Goal: Task Accomplishment & Management: Use online tool/utility

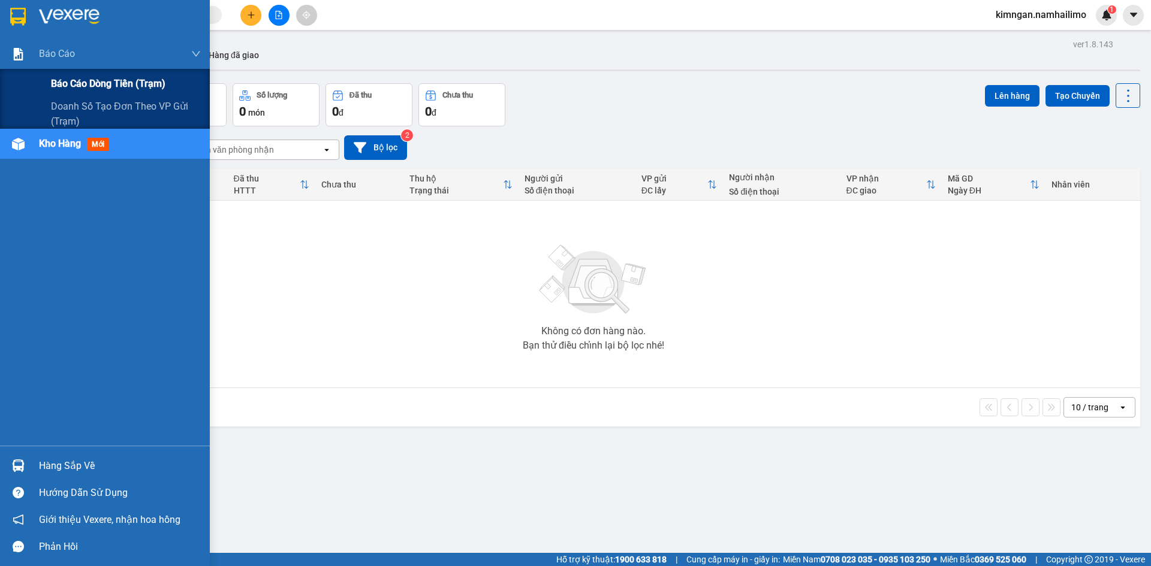
click at [97, 86] on span "Báo cáo dòng tiền (trạm)" at bounding box center [108, 83] width 114 height 15
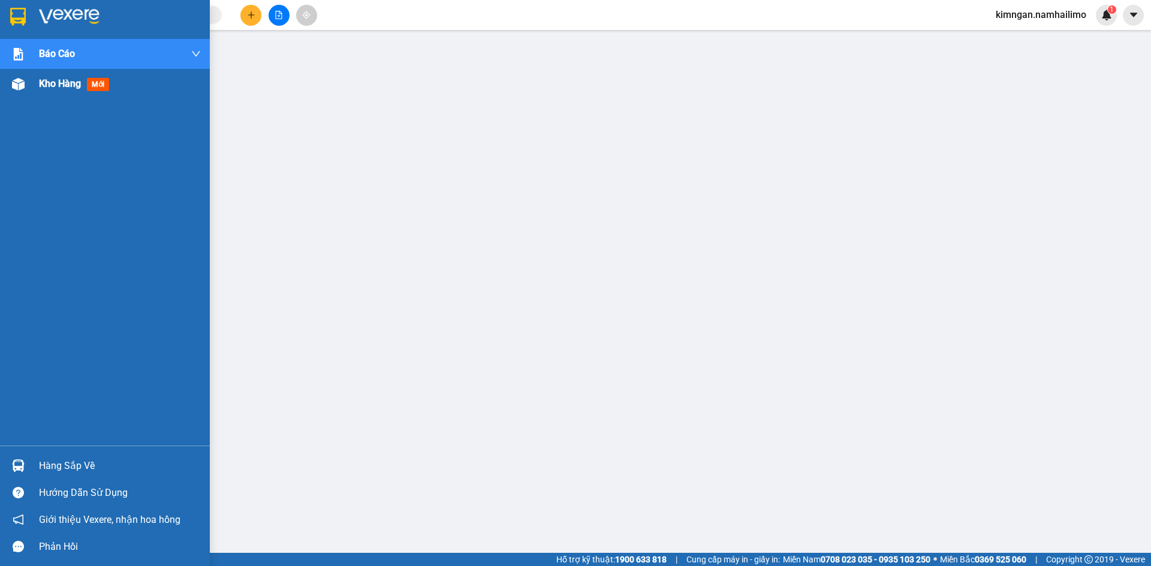
click at [62, 89] on span "Kho hàng" at bounding box center [60, 83] width 42 height 11
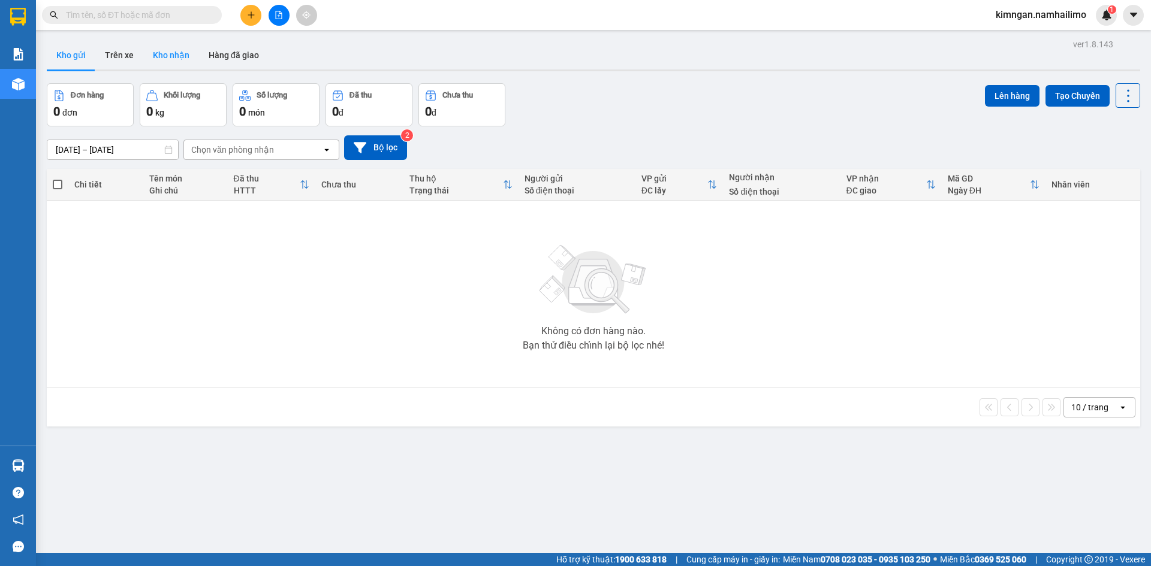
click at [173, 58] on button "Kho nhận" at bounding box center [171, 55] width 56 height 29
click at [232, 149] on input "Selected VP Mũi Né." at bounding box center [231, 150] width 1 height 12
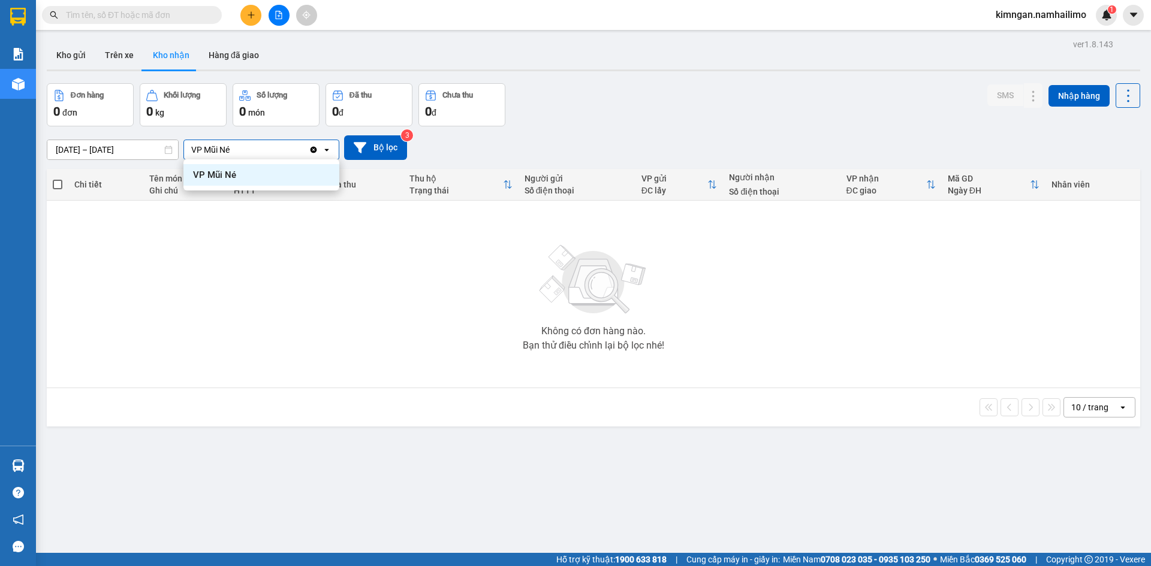
click at [707, 51] on div "Kho gửi Trên xe Kho nhận Hàng đã giao" at bounding box center [593, 57] width 1093 height 32
click at [203, 56] on button "Hàng đã giao" at bounding box center [234, 55] width 70 height 29
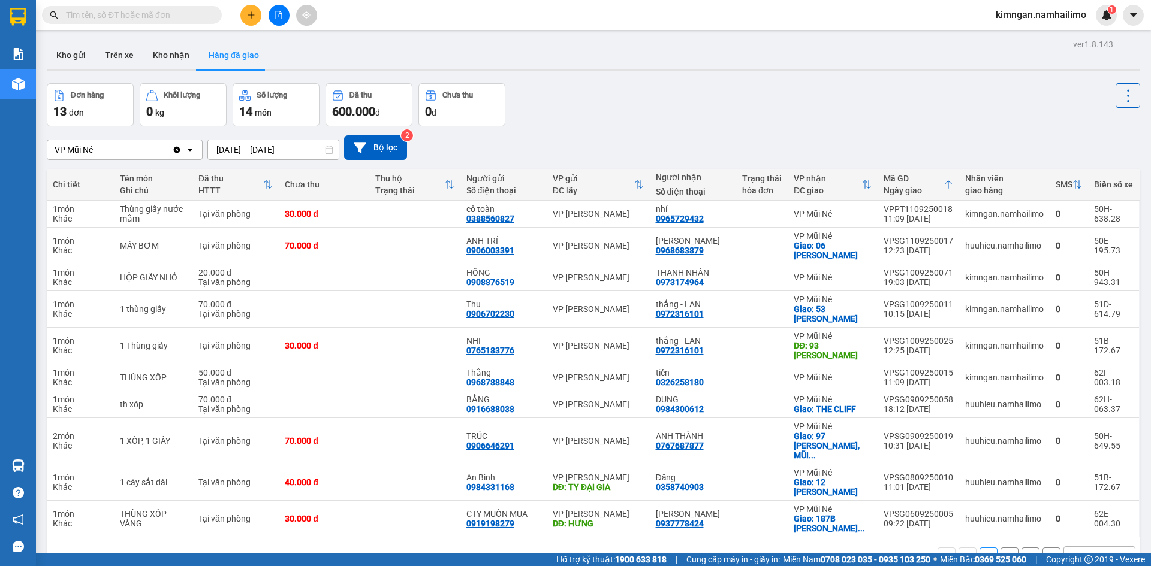
click at [166, 70] on div at bounding box center [593, 71] width 1093 height 2
click at [166, 62] on button "Kho nhận" at bounding box center [171, 55] width 56 height 29
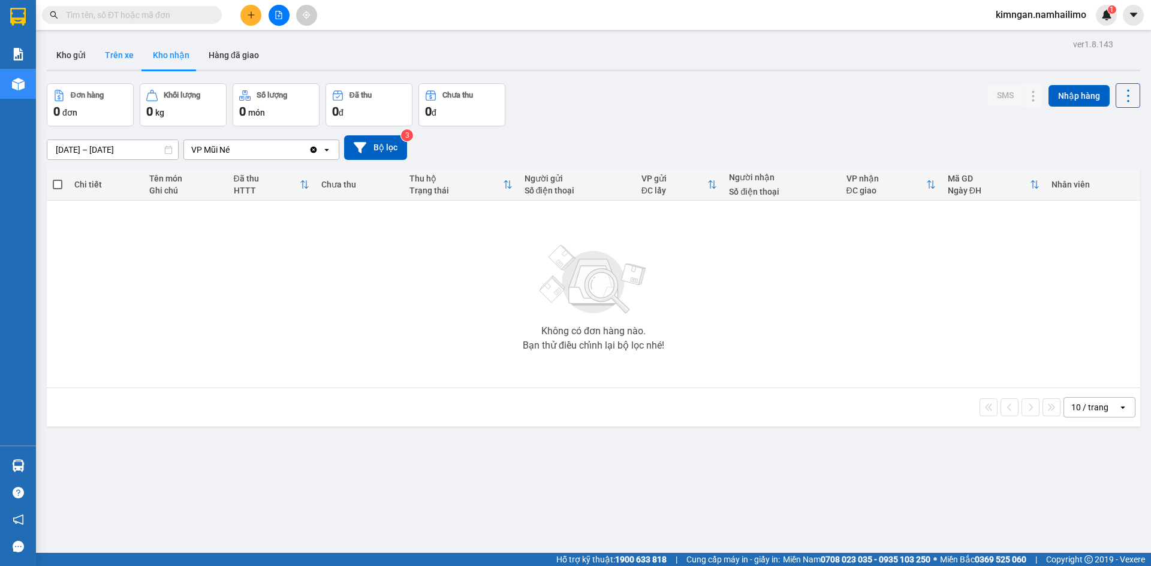
click at [129, 53] on button "Trên xe" at bounding box center [119, 55] width 48 height 29
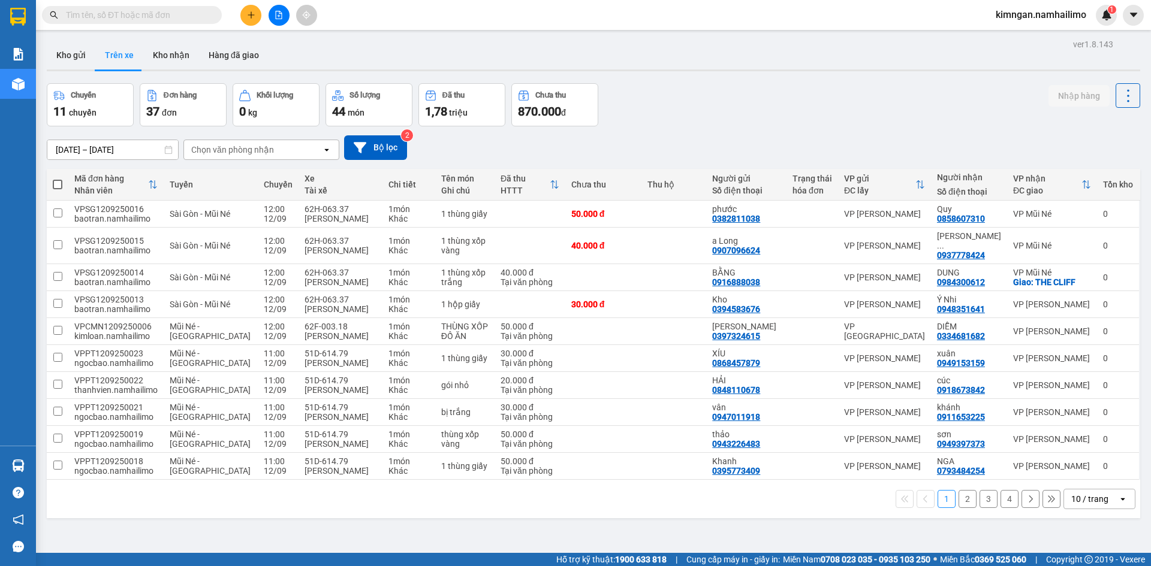
click at [275, 146] on div "Chọn văn phòng nhận" at bounding box center [253, 149] width 138 height 19
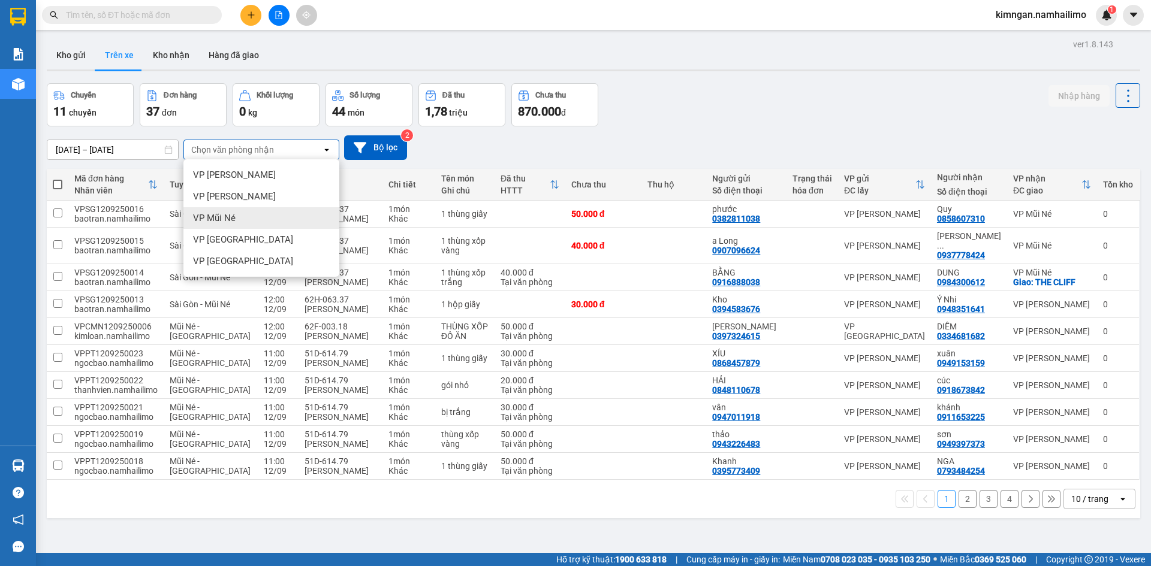
click at [246, 216] on div "VP Mũi Né" at bounding box center [261, 218] width 156 height 22
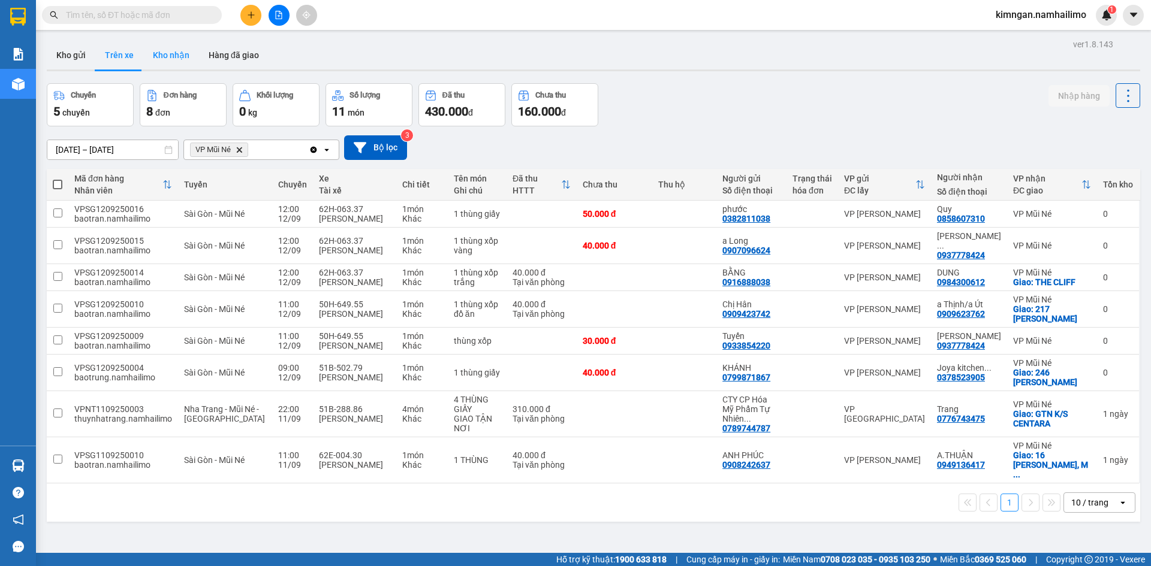
click at [161, 56] on button "Kho nhận" at bounding box center [171, 55] width 56 height 29
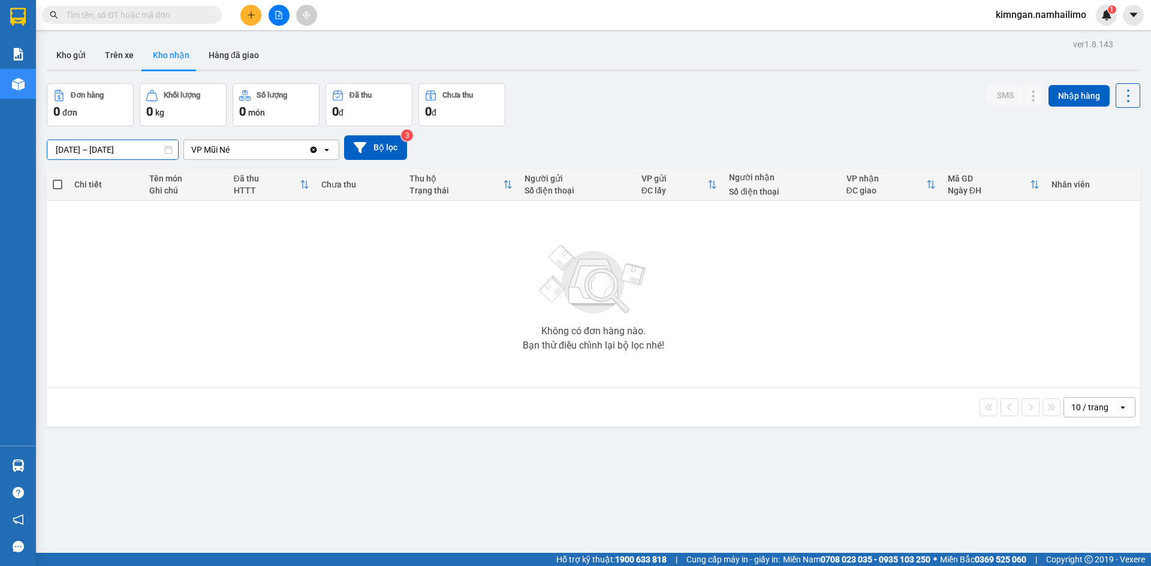
click at [108, 141] on input "[DATE] – [DATE]" at bounding box center [112, 149] width 131 height 19
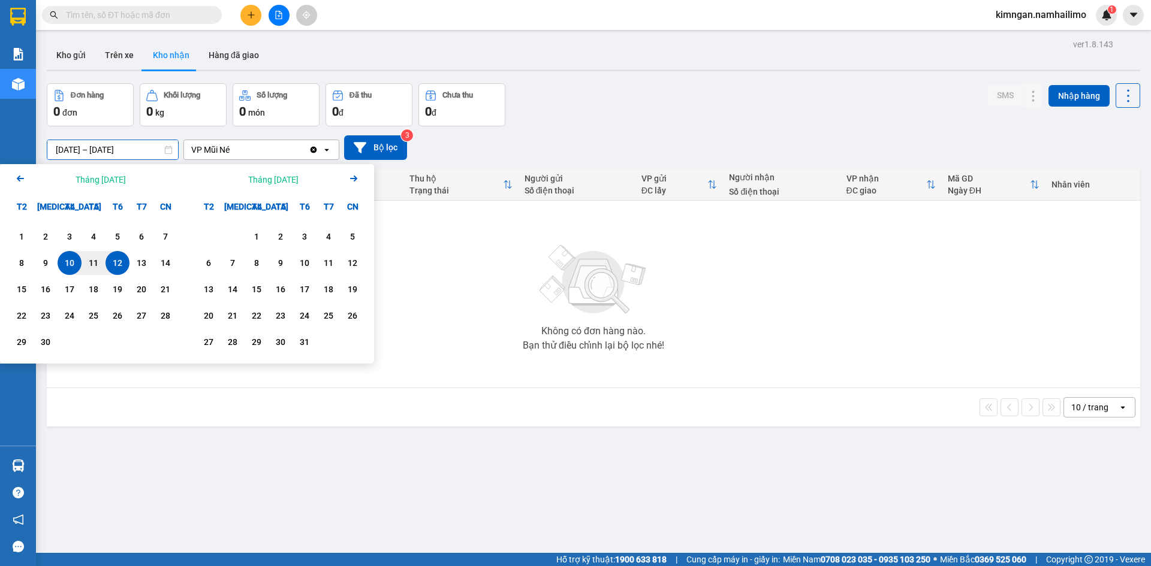
click at [15, 179] on icon "Arrow Left" at bounding box center [20, 178] width 14 height 14
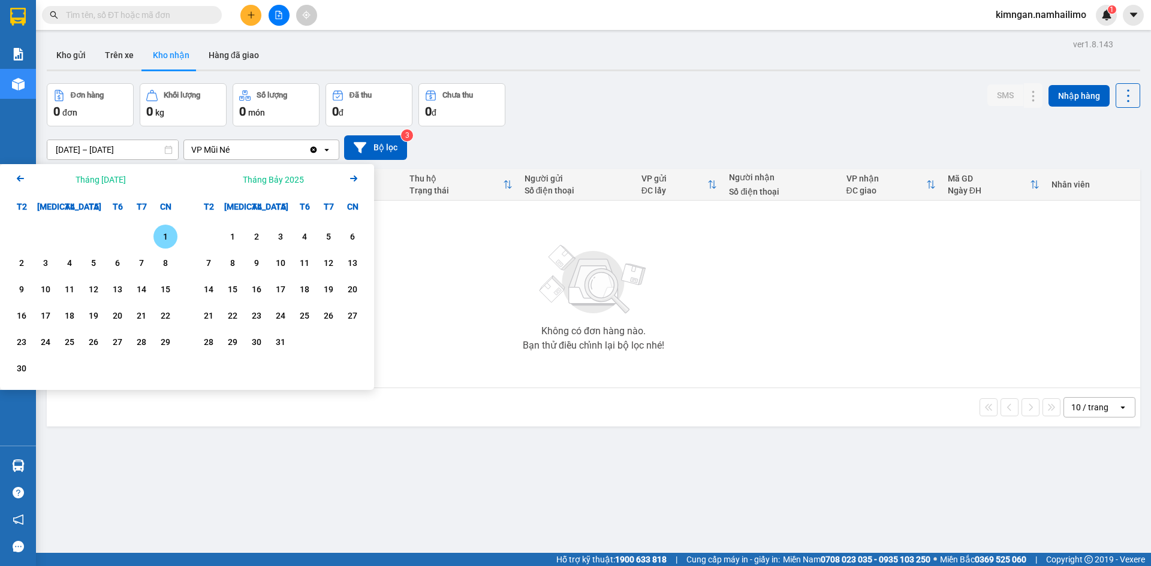
click at [15, 179] on icon "Arrow Left" at bounding box center [20, 178] width 14 height 14
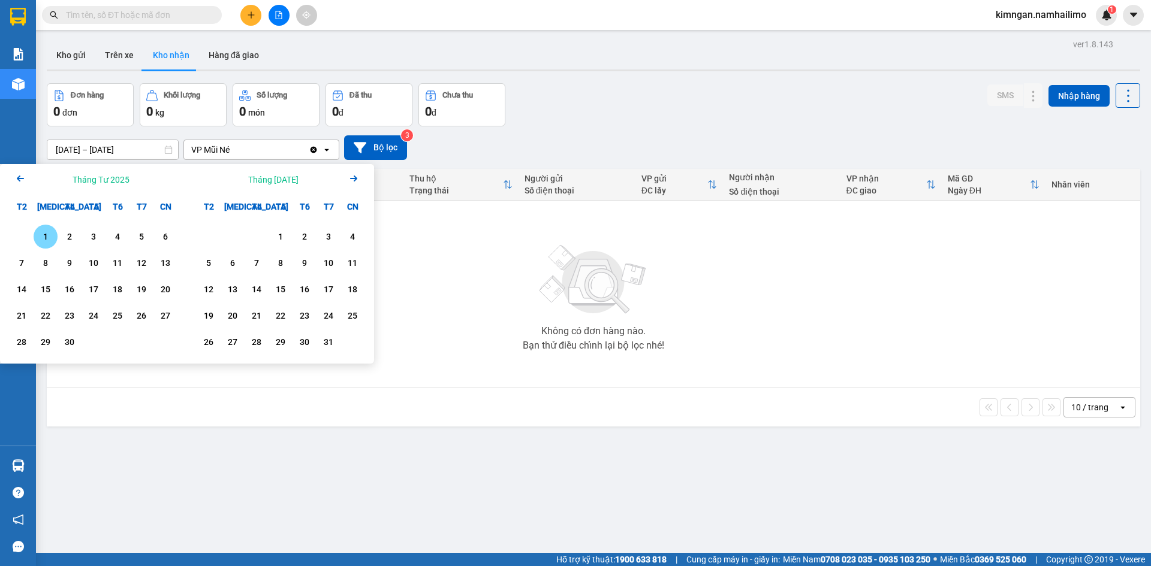
click at [46, 239] on div "1" at bounding box center [45, 237] width 17 height 14
click at [349, 176] on icon "Arrow Right" at bounding box center [353, 178] width 14 height 14
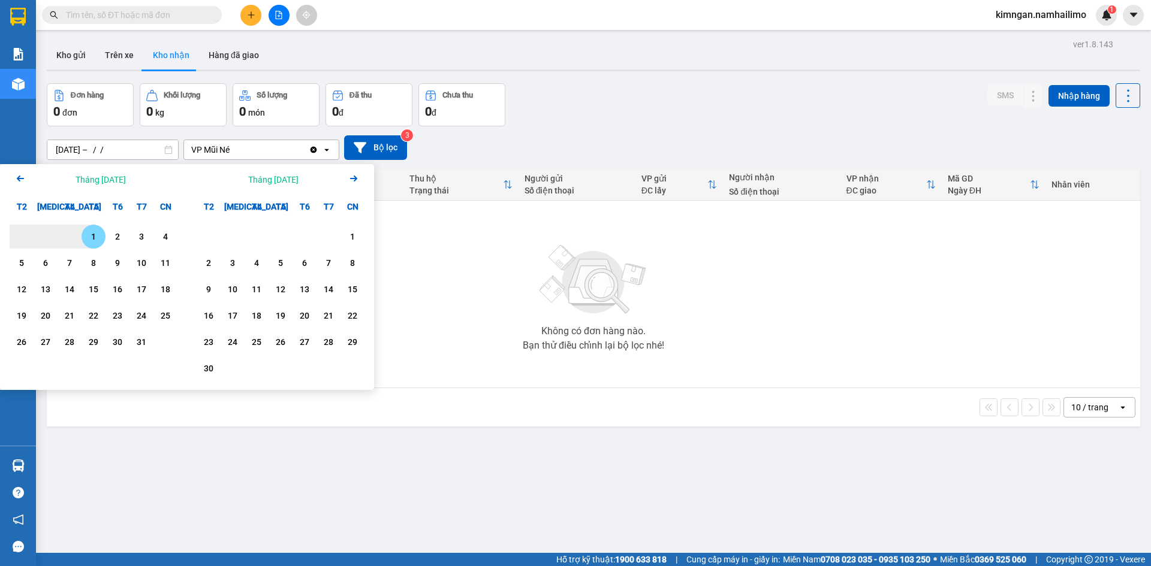
click at [349, 176] on icon "Arrow Right" at bounding box center [353, 178] width 14 height 14
click at [350, 179] on icon "Next month." at bounding box center [353, 179] width 7 height 6
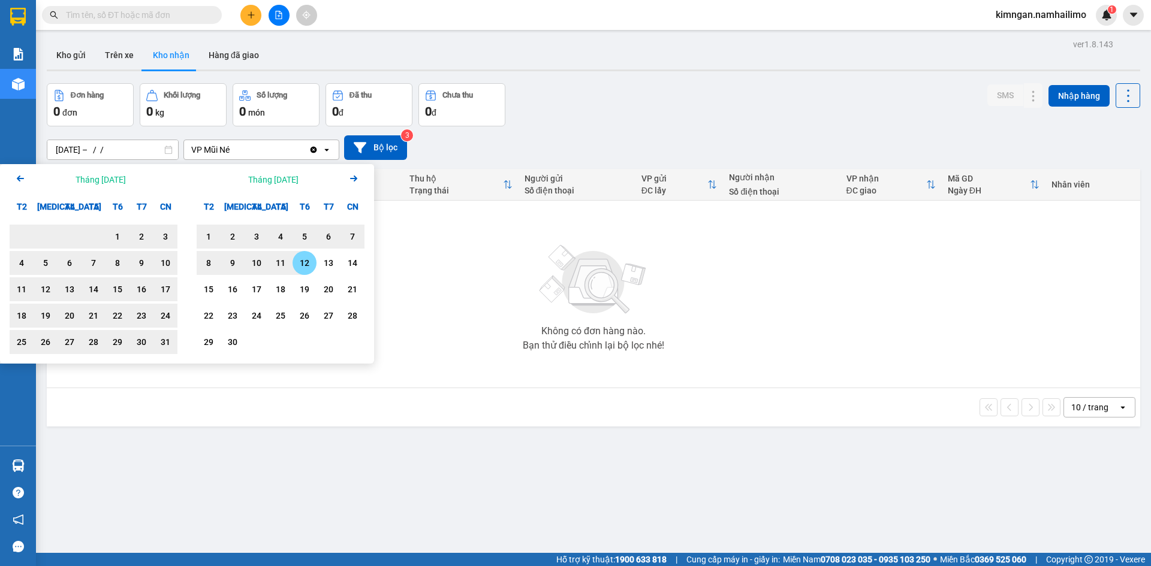
click at [294, 260] on div "12" at bounding box center [305, 263] width 24 height 24
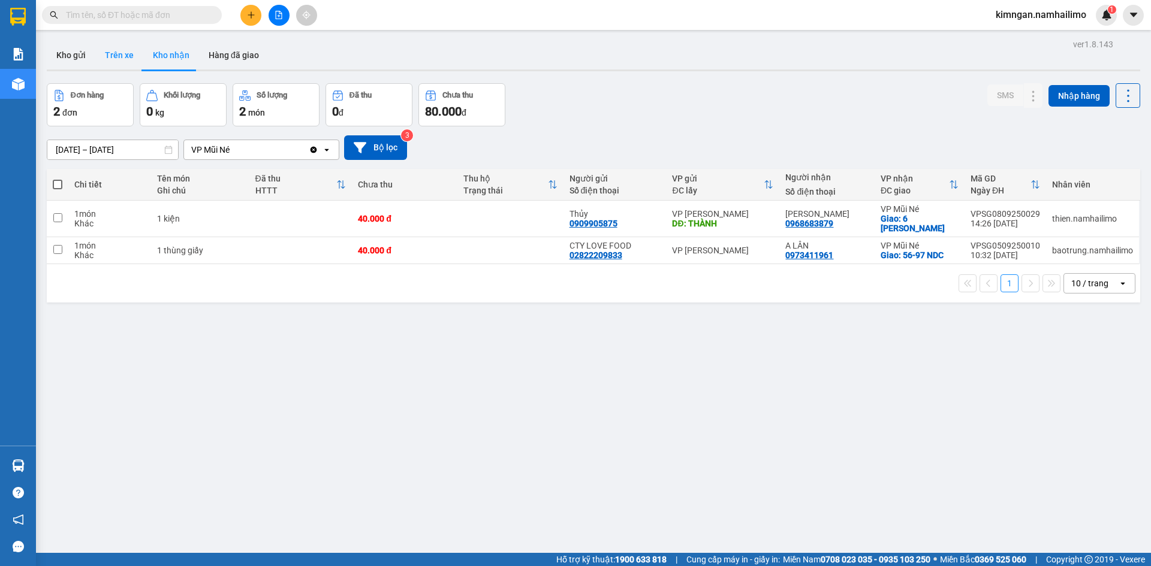
click at [113, 56] on button "Trên xe" at bounding box center [119, 55] width 48 height 29
type input "[DATE] – [DATE]"
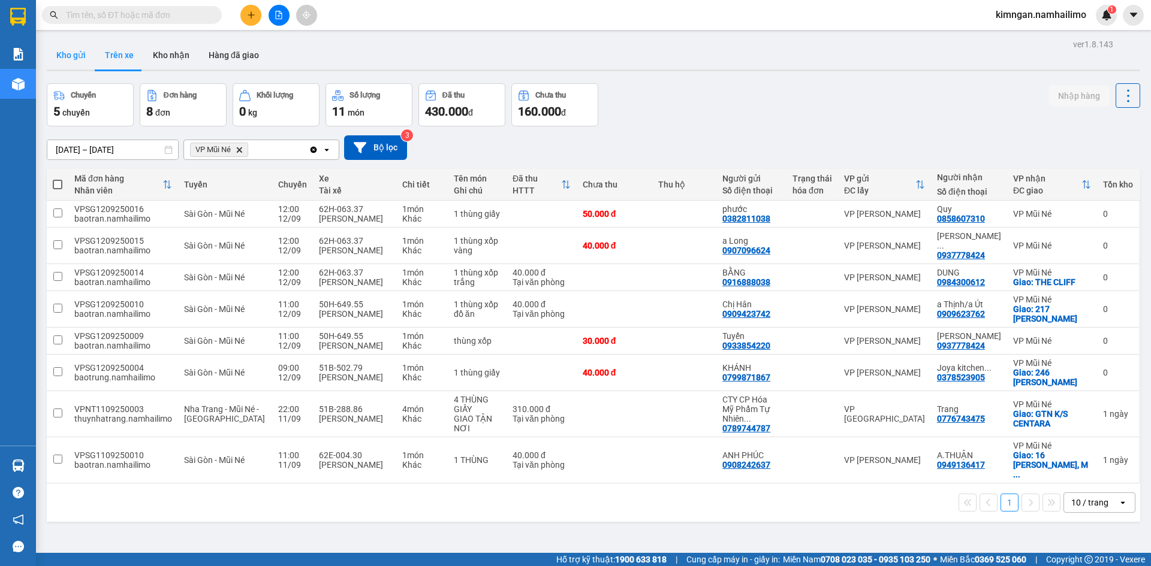
click at [69, 59] on button "Kho gửi" at bounding box center [71, 55] width 49 height 29
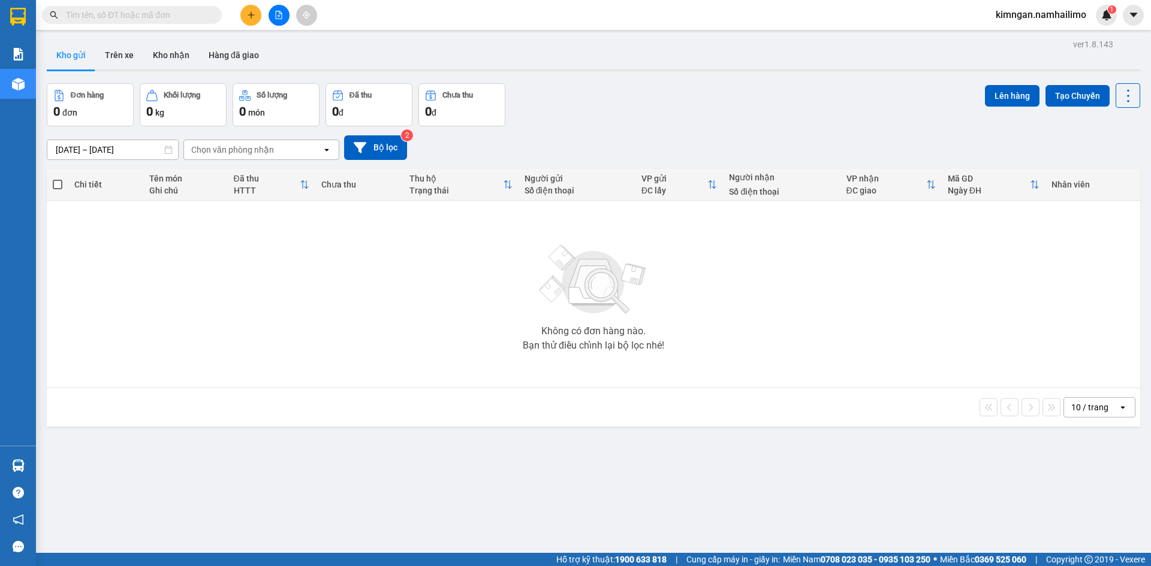
click at [1068, 17] on span "kimngan.namhailimo" at bounding box center [1041, 14] width 110 height 15
click at [1020, 41] on span "Đăng xuất" at bounding box center [1046, 37] width 85 height 13
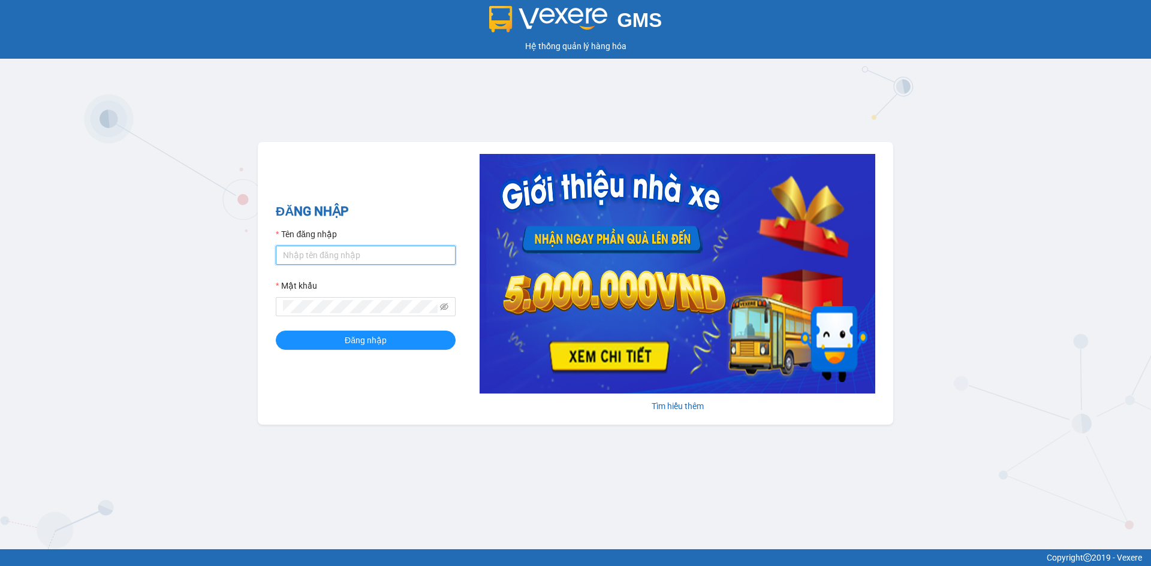
click at [363, 251] on input "Tên đăng nhập" at bounding box center [366, 255] width 180 height 19
click at [410, 200] on div "ĐĂNG NHẬP Tên đăng nhập h Mật khẩu Đăng nhập Tìm hiểu thêm" at bounding box center [575, 283] width 635 height 283
type input "huuhieu.namhailimo"
click at [276, 331] on button "Đăng nhập" at bounding box center [366, 340] width 180 height 19
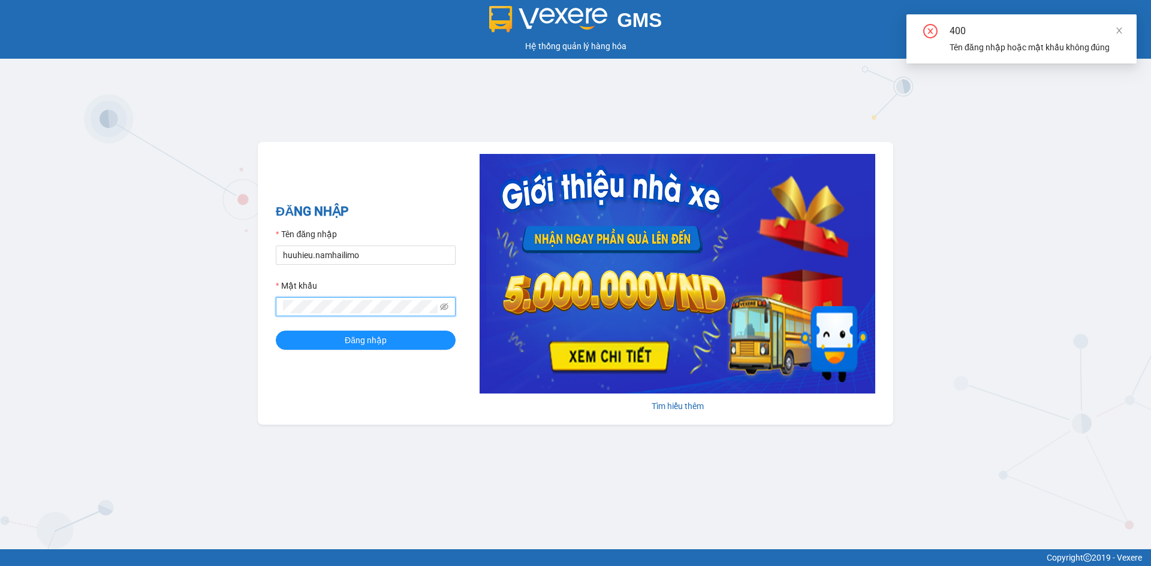
click at [210, 327] on div "GMS Hệ thống quản lý hàng hóa ĐĂNG NHẬP Tên đăng nhập huuhieu.[PERSON_NAME] khẩ…" at bounding box center [575, 275] width 1151 height 550
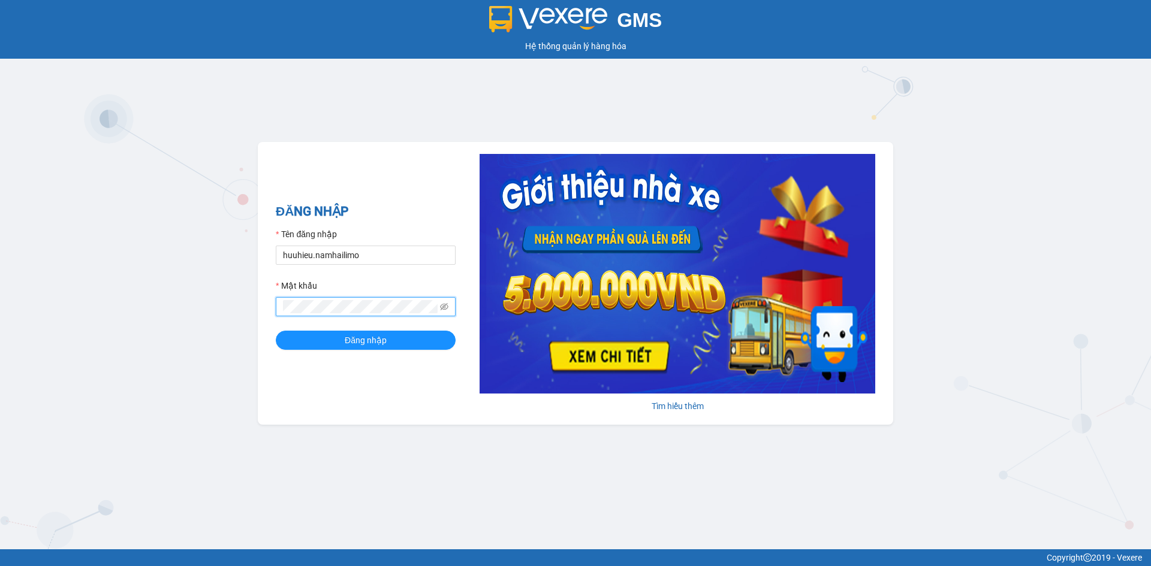
click at [276, 331] on button "Đăng nhập" at bounding box center [366, 340] width 180 height 19
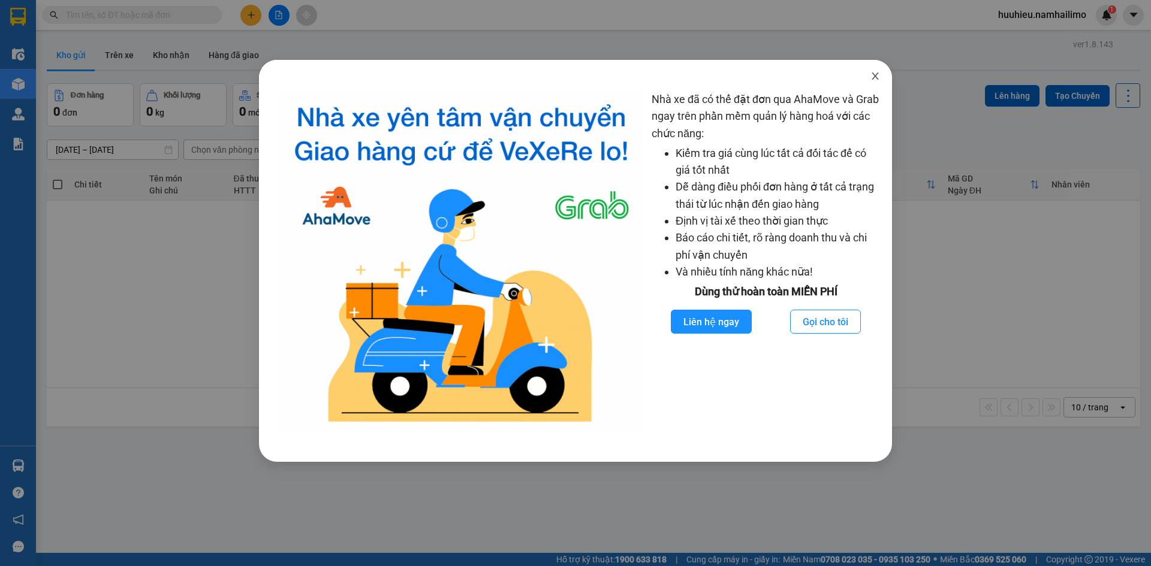
click at [879, 80] on icon "close" at bounding box center [875, 76] width 10 height 10
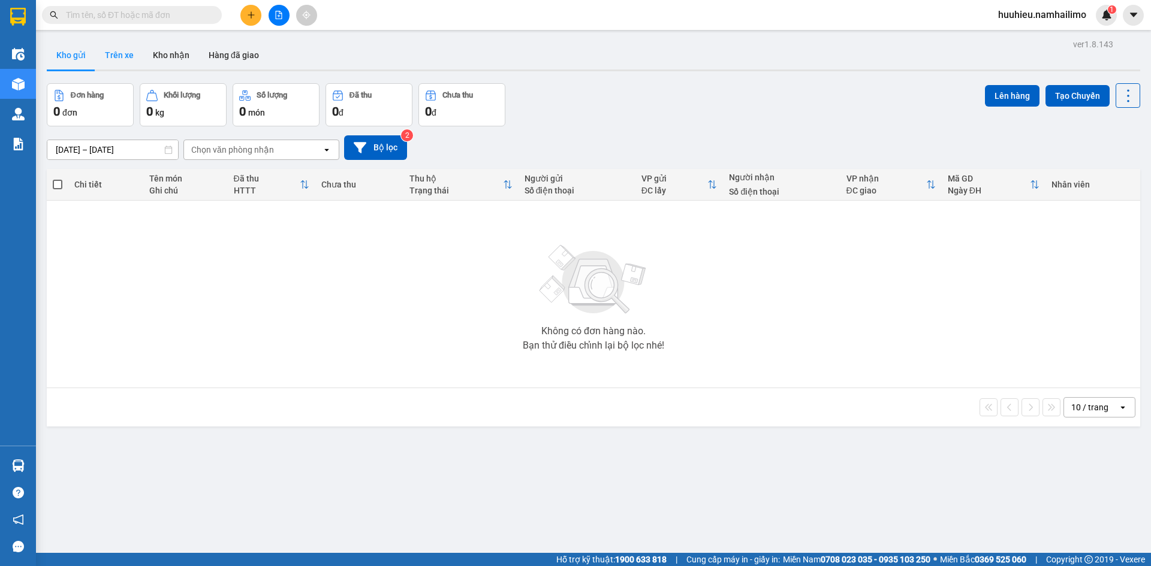
click at [125, 60] on button "Trên xe" at bounding box center [119, 55] width 48 height 29
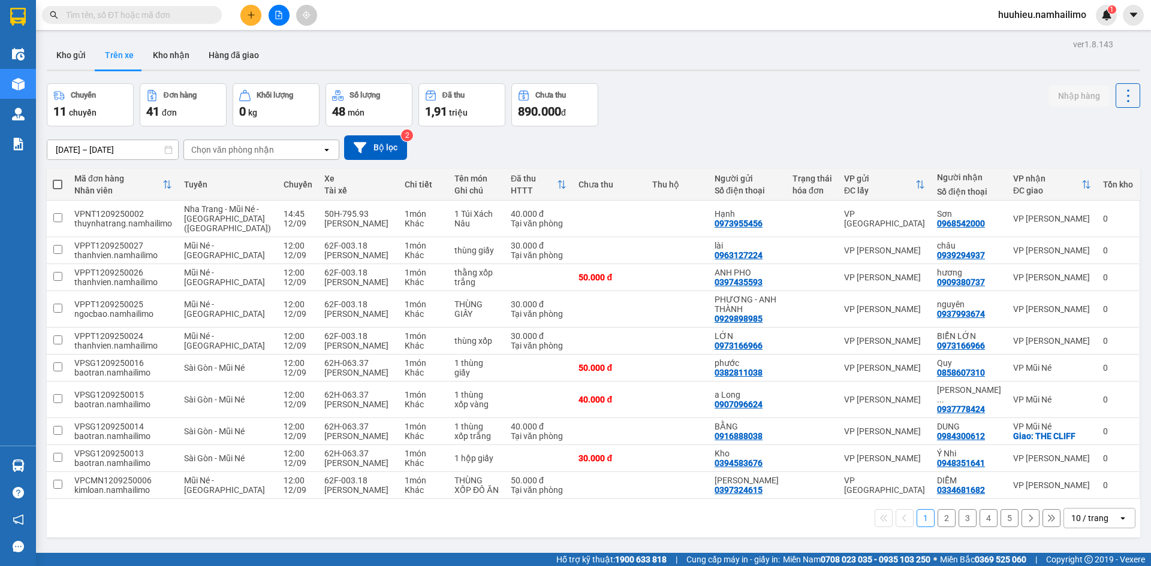
click at [282, 147] on div "Chọn văn phòng nhận" at bounding box center [253, 149] width 138 height 19
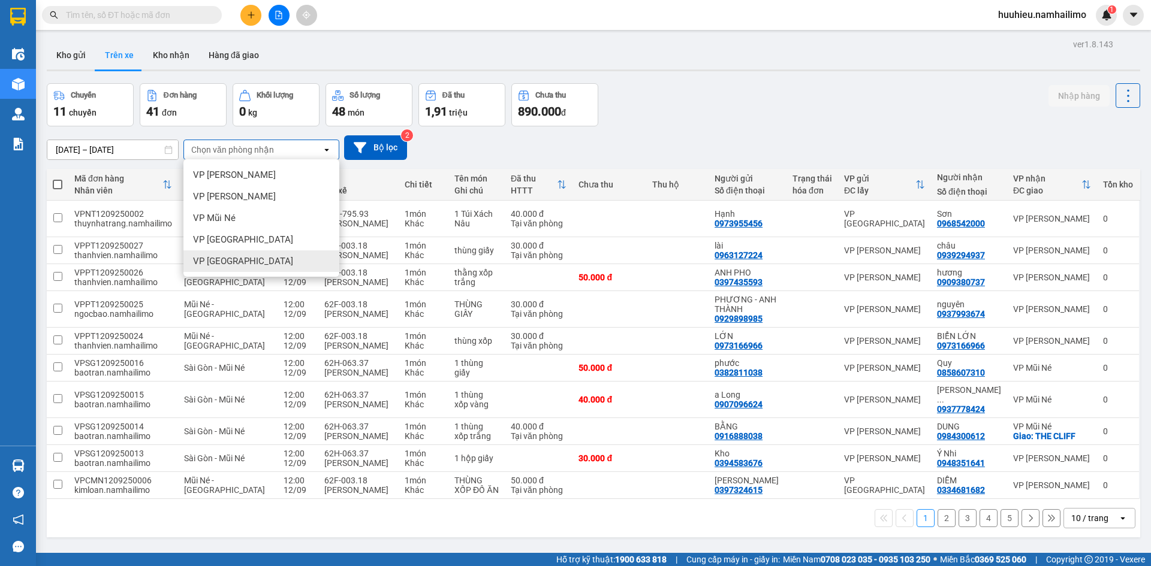
click at [247, 263] on span "VP [GEOGRAPHIC_DATA]" at bounding box center [243, 261] width 100 height 12
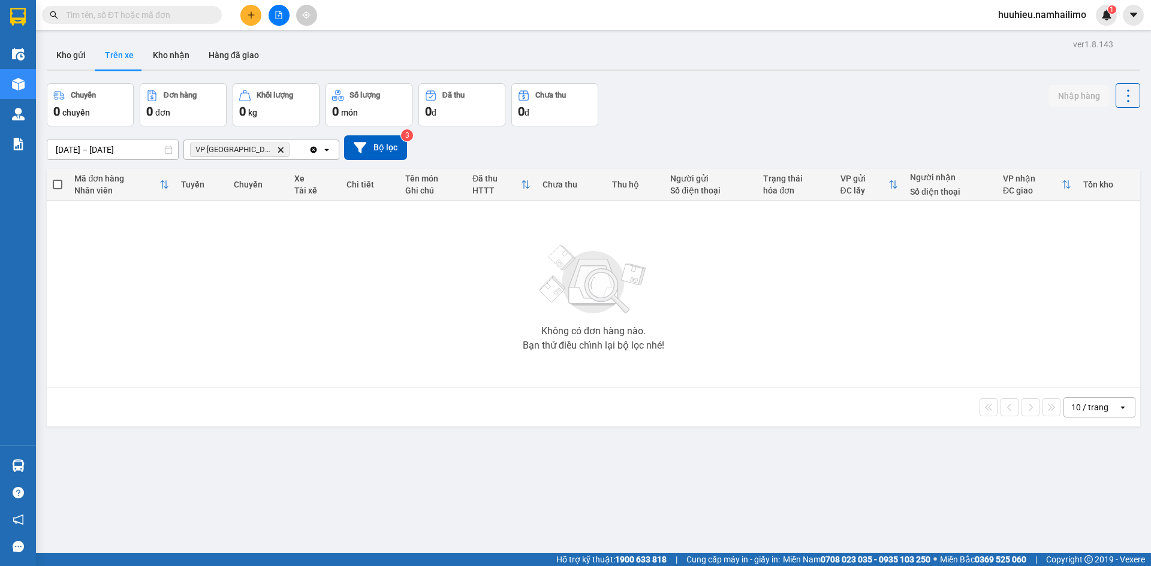
click at [278, 151] on icon "VP chợ Mũi Né, close by backspace" at bounding box center [280, 149] width 5 height 5
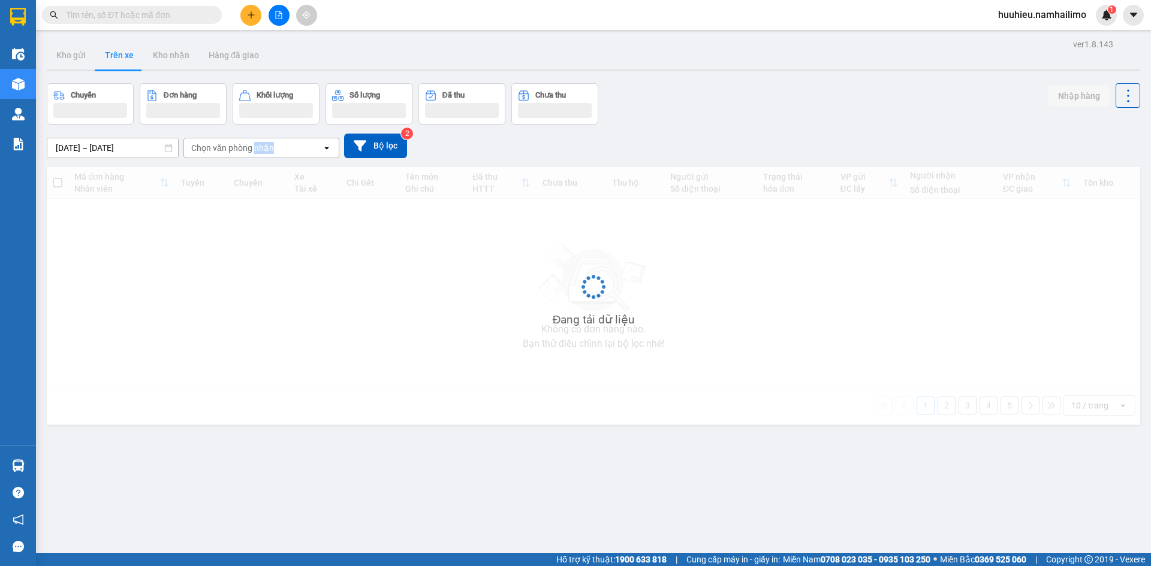
click at [255, 151] on div "Chọn văn phòng nhận" at bounding box center [232, 148] width 83 height 12
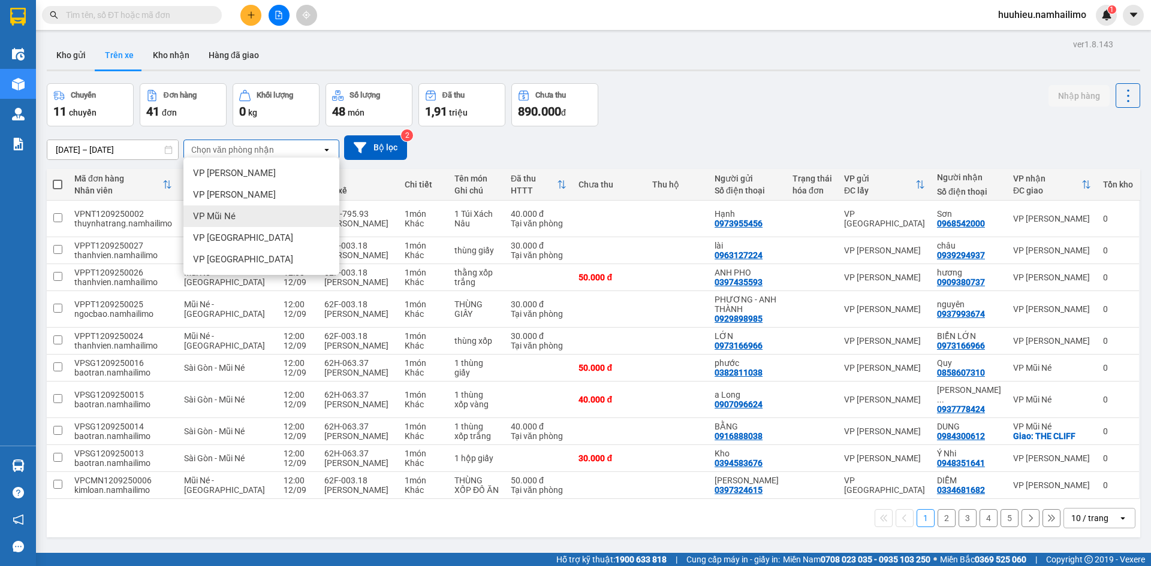
click at [241, 212] on div "VP Mũi Né" at bounding box center [261, 217] width 156 height 22
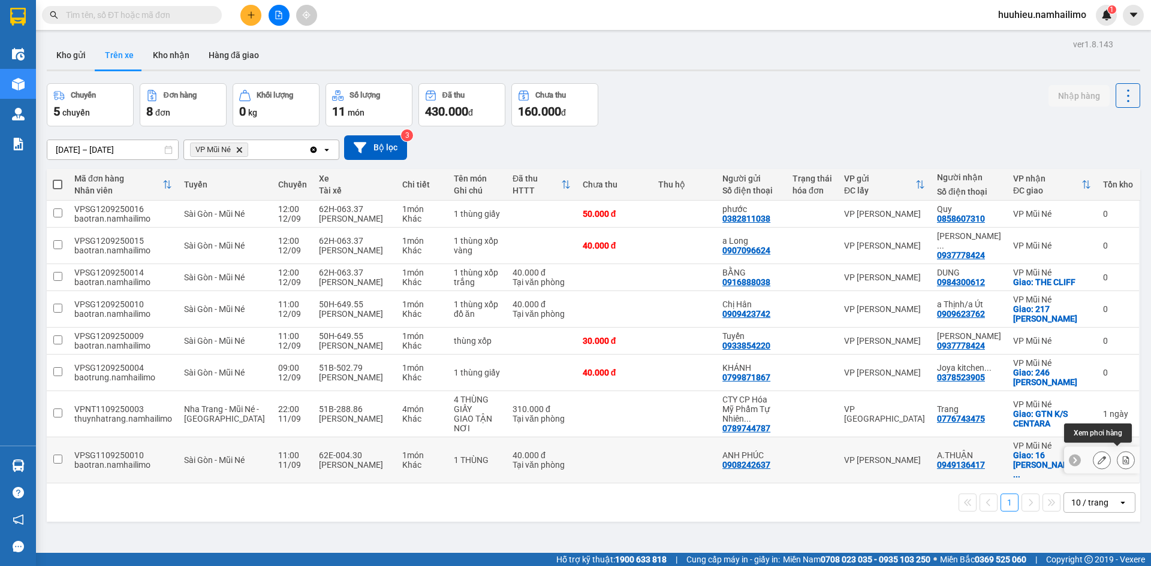
click at [1123, 456] on icon at bounding box center [1126, 460] width 7 height 8
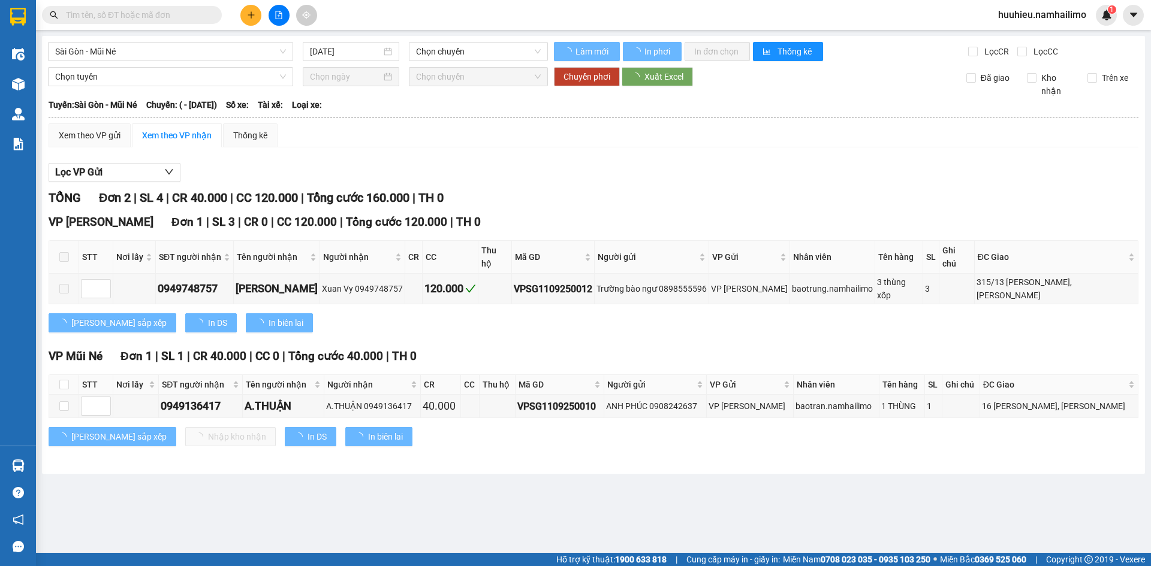
type input "[DATE]"
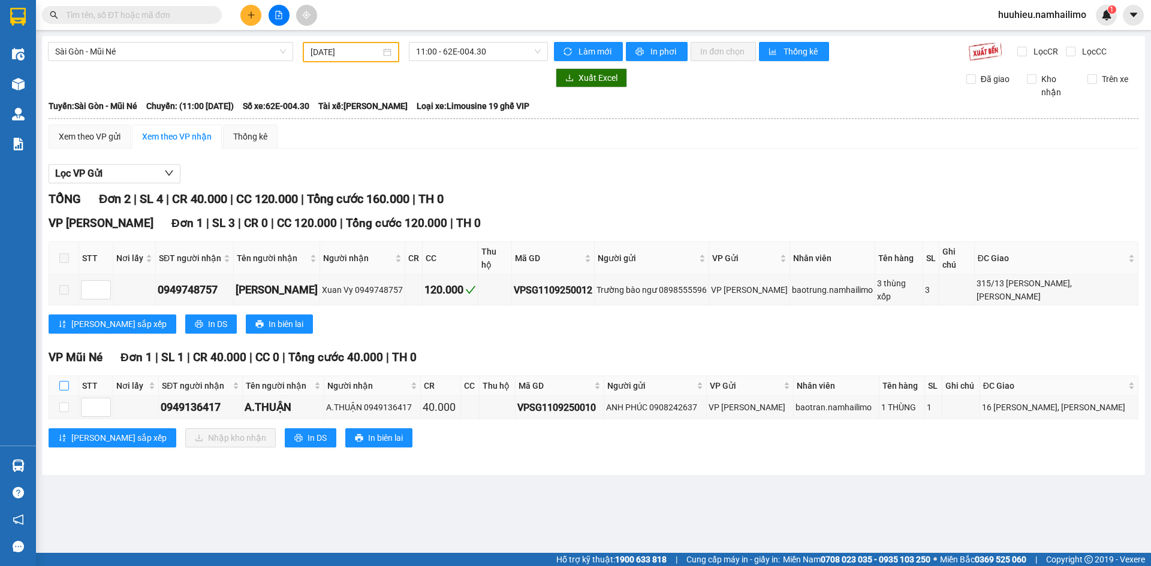
click at [66, 381] on input "checkbox" at bounding box center [64, 386] width 10 height 10
checkbox input "true"
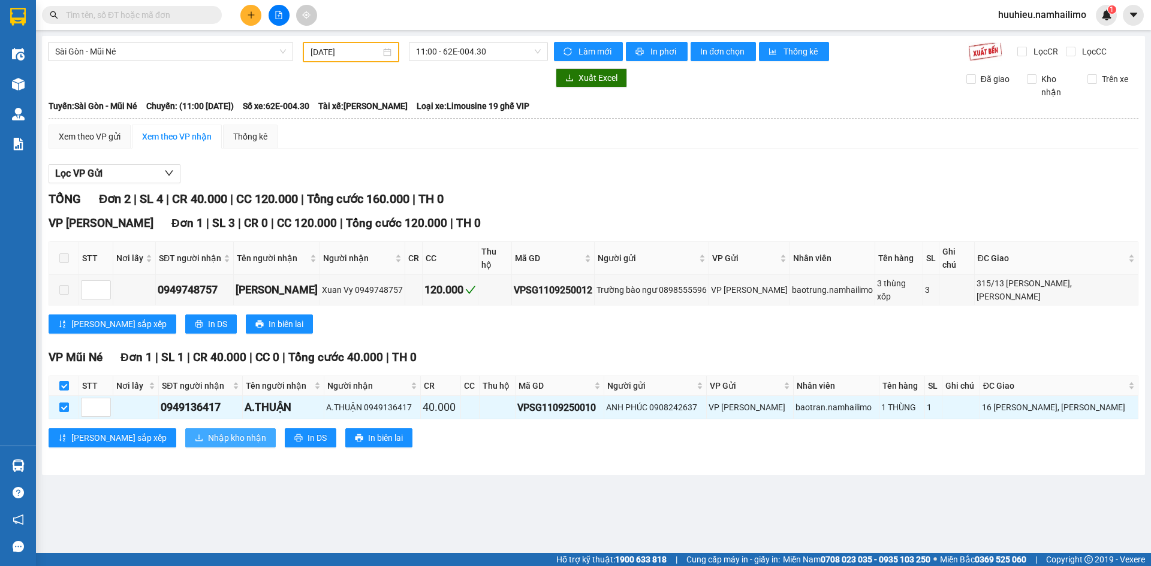
click at [208, 432] on span "Nhập kho nhận" at bounding box center [237, 438] width 58 height 13
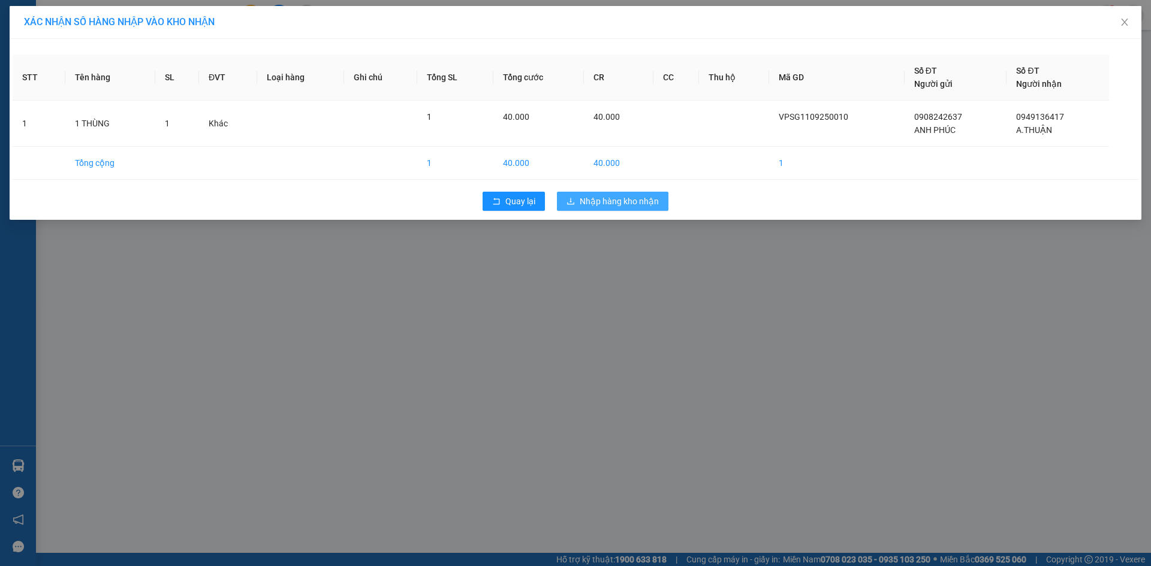
click at [610, 202] on span "Nhập hàng kho nhận" at bounding box center [619, 201] width 79 height 13
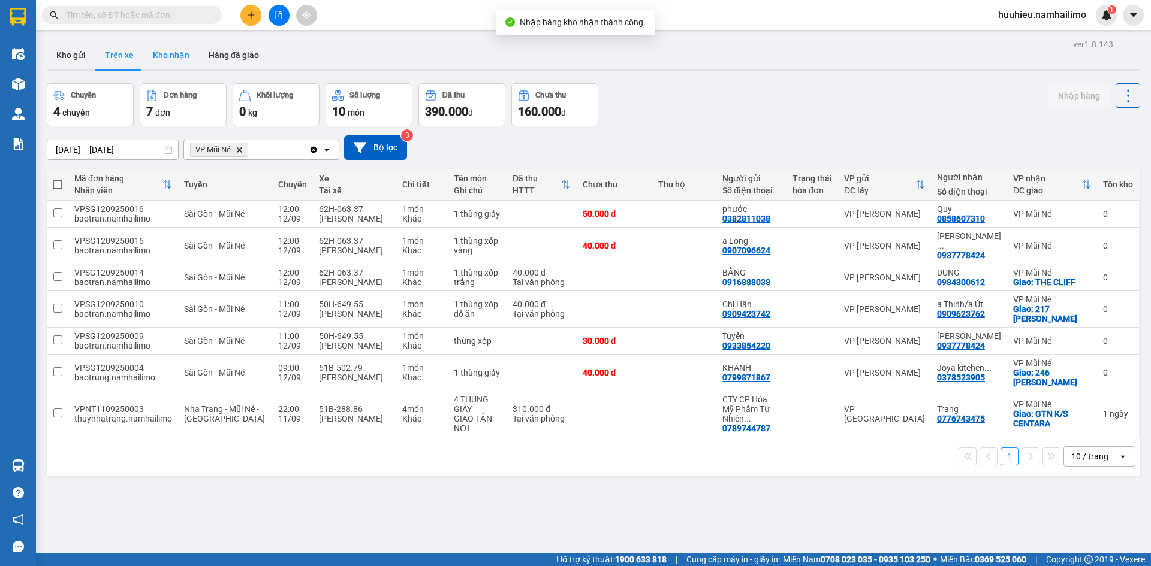
click at [165, 61] on button "Kho nhận" at bounding box center [171, 55] width 56 height 29
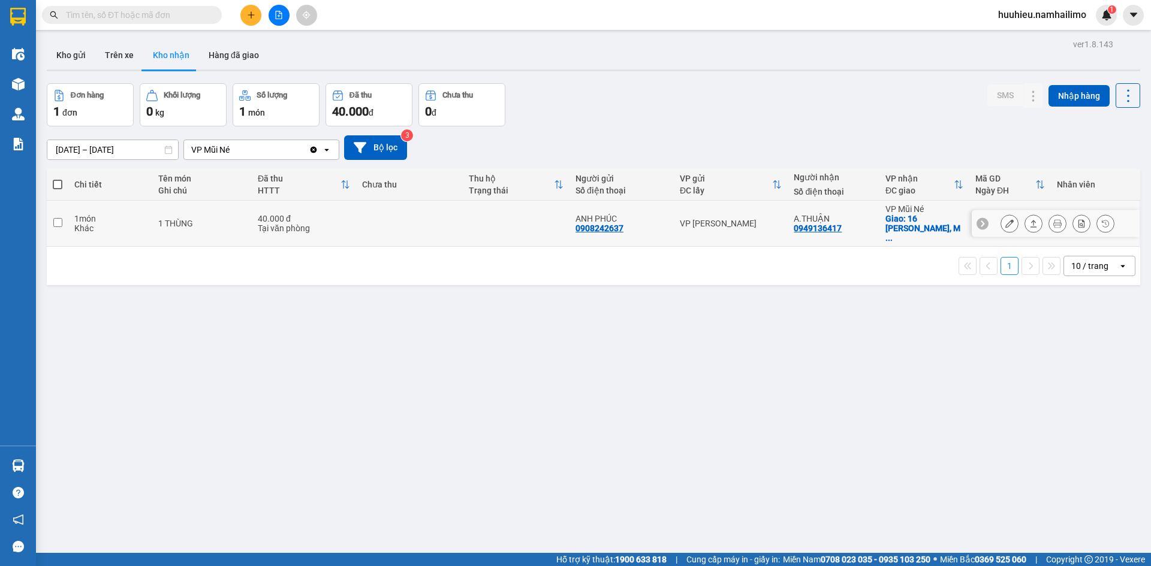
click at [1005, 220] on icon at bounding box center [1009, 223] width 8 height 8
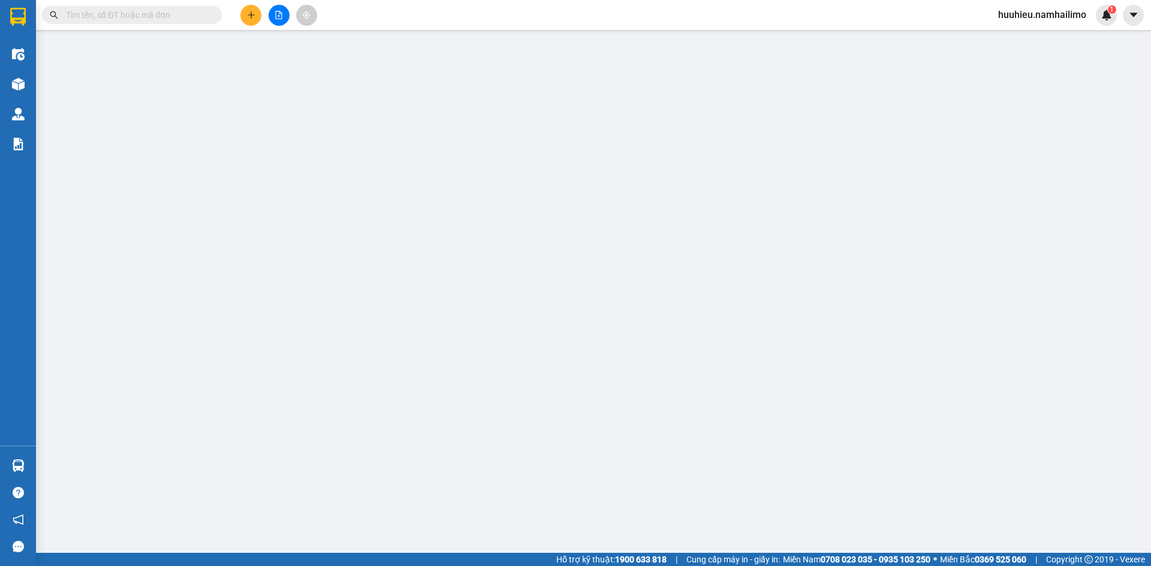
type input "0908242637"
type input "ANH PHÚC"
type input "0949136417"
type input "A.THUẬN"
checkbox input "true"
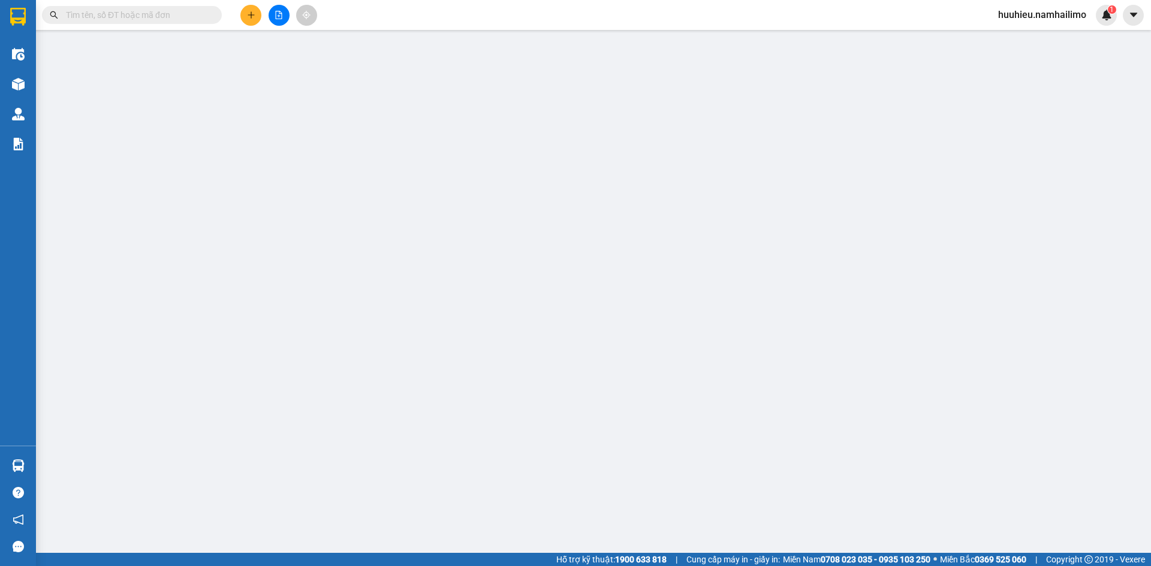
type input "16 [PERSON_NAME], [PERSON_NAME]"
type input "40.000"
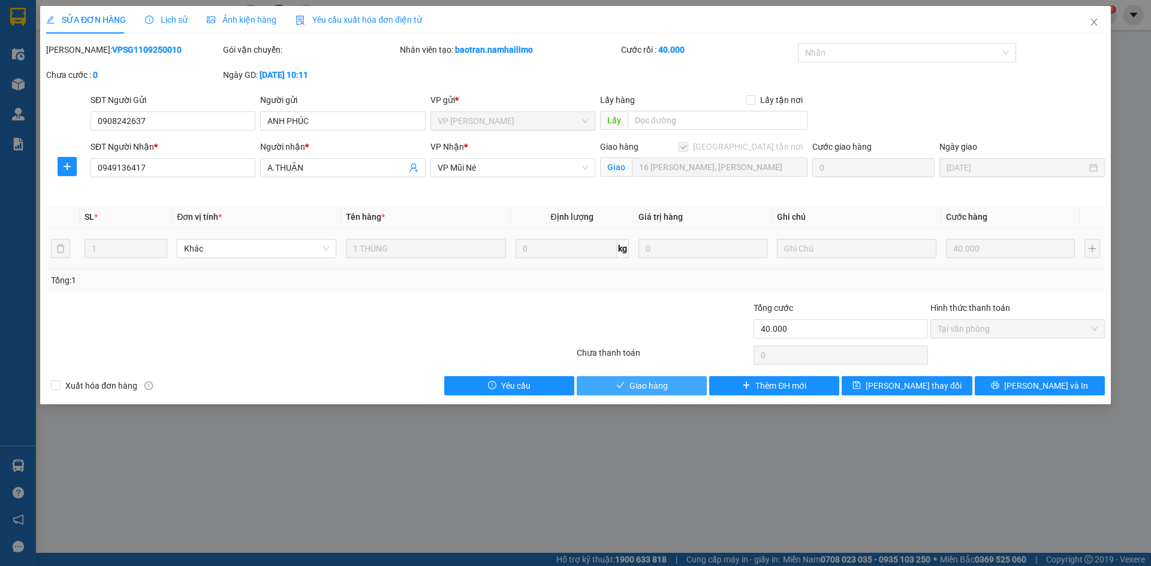
click at [634, 391] on span "Giao hàng" at bounding box center [648, 385] width 38 height 13
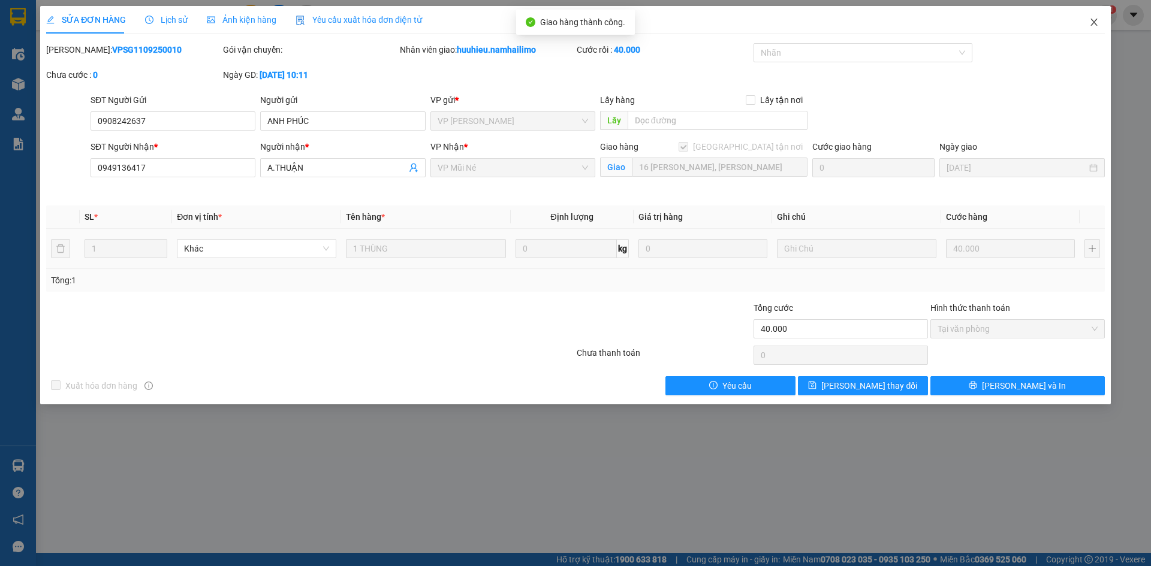
click at [1088, 25] on span "Close" at bounding box center [1094, 23] width 34 height 34
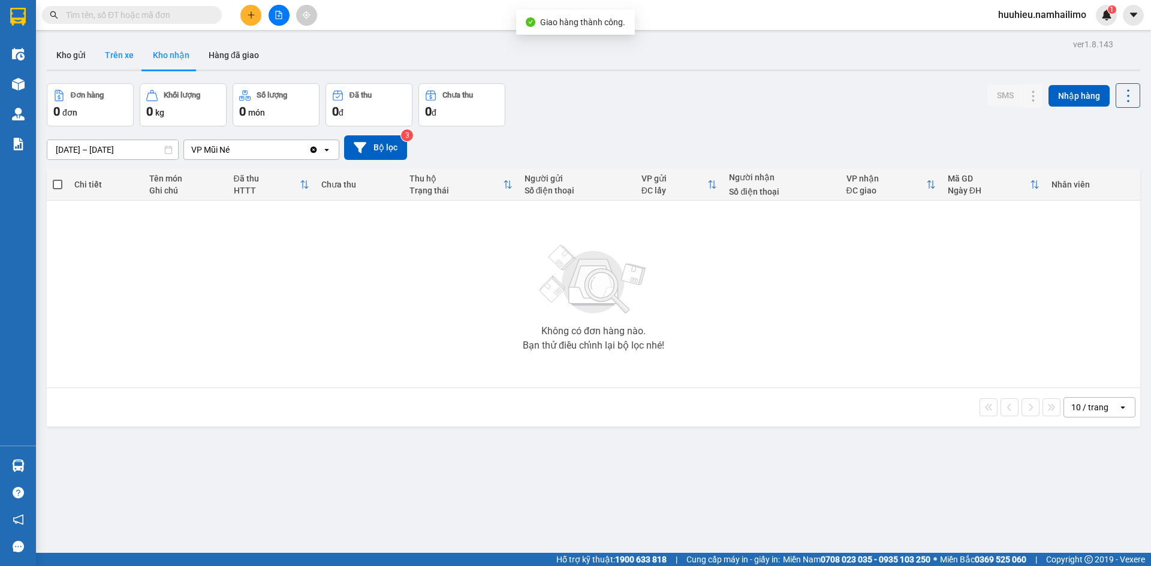
click at [107, 58] on button "Trên xe" at bounding box center [119, 55] width 48 height 29
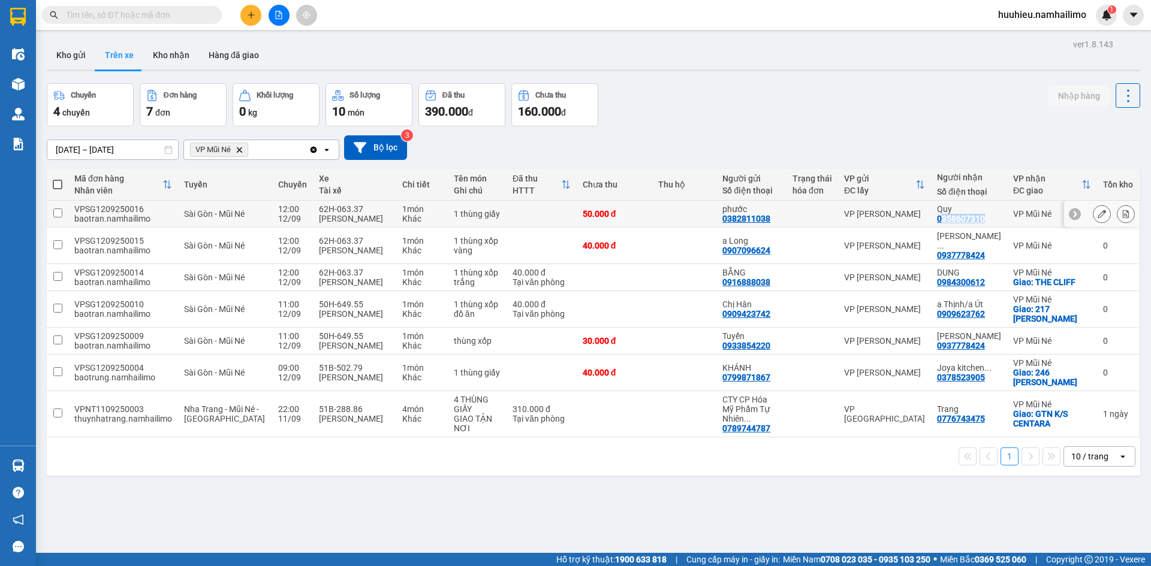
drag, startPoint x: 939, startPoint y: 220, endPoint x: 985, endPoint y: 220, distance: 45.6
click at [985, 220] on div "Quy 0858607310" at bounding box center [969, 213] width 64 height 19
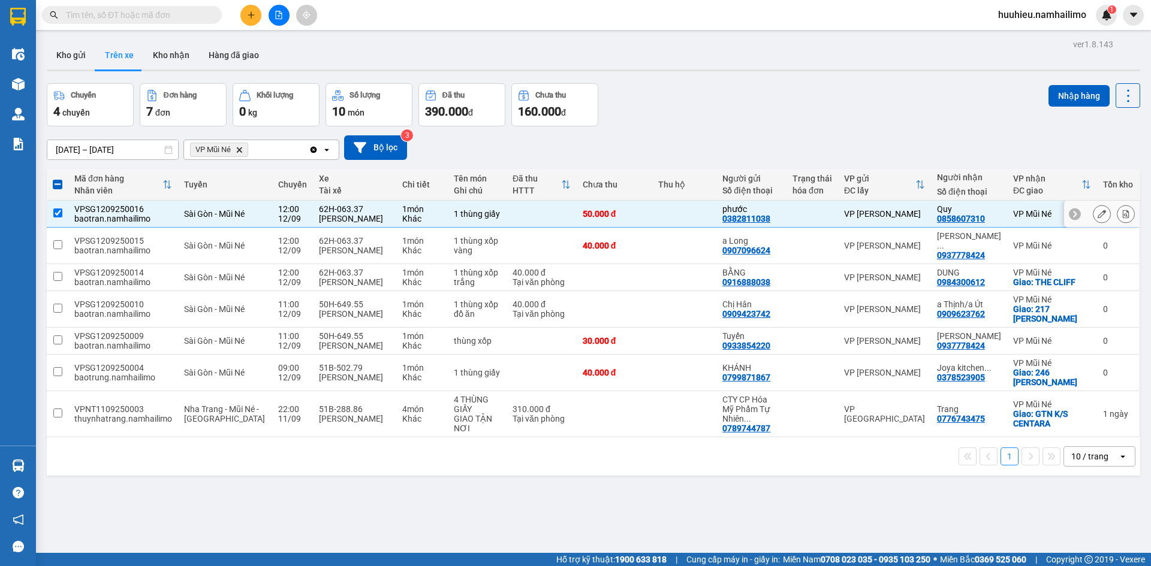
click at [929, 222] on td "VP [PERSON_NAME]" at bounding box center [884, 214] width 93 height 27
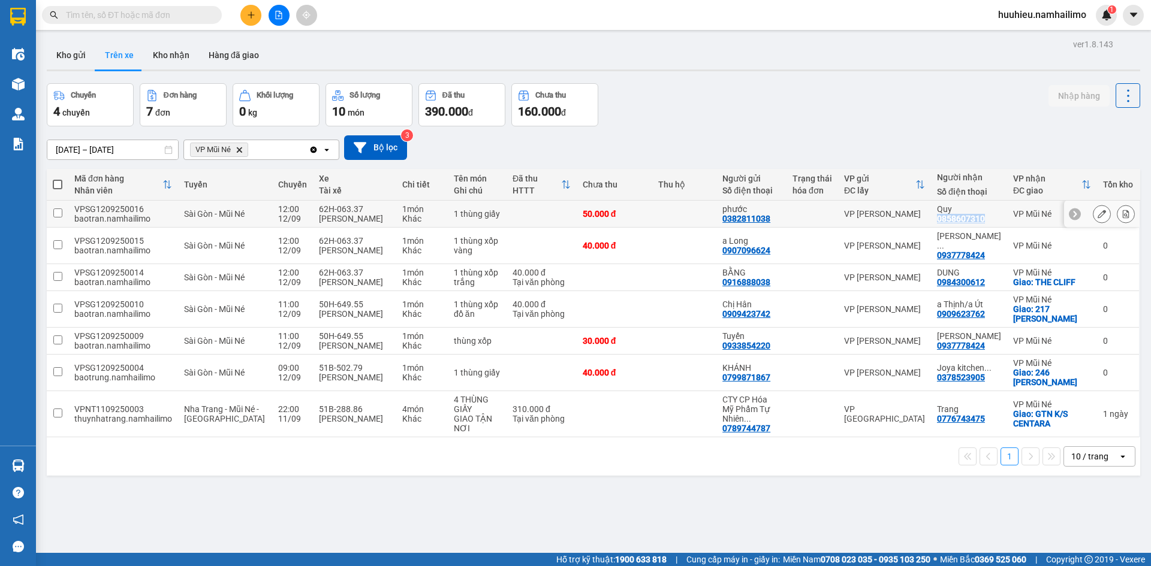
drag, startPoint x: 935, startPoint y: 221, endPoint x: 984, endPoint y: 219, distance: 48.6
click at [984, 219] on td "Quy 0858607310" at bounding box center [969, 214] width 76 height 27
checkbox input "true"
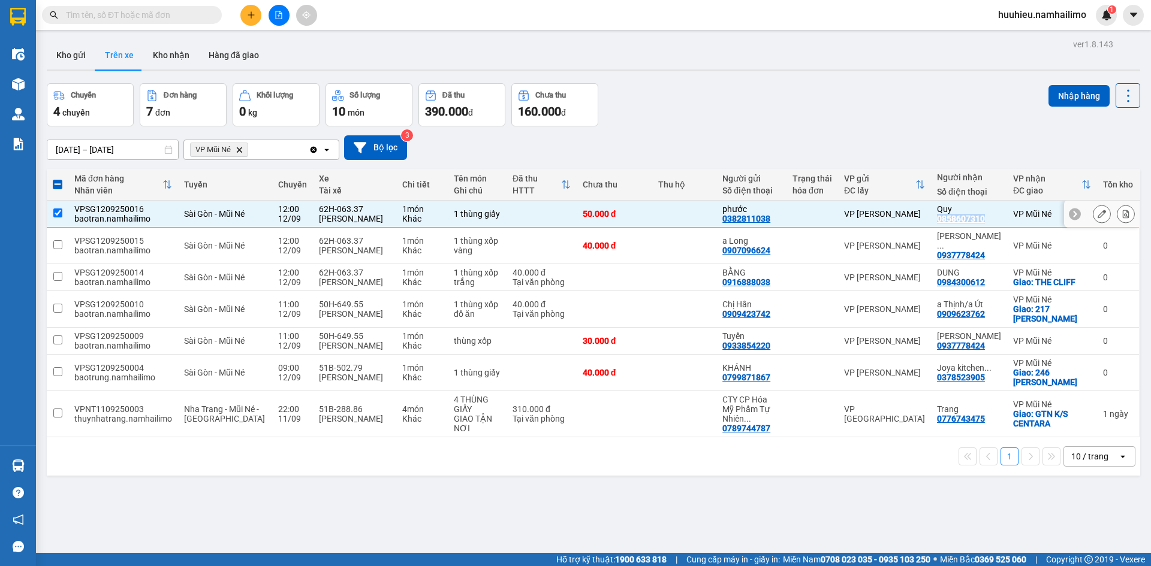
copy div "0858607310"
click at [120, 23] on span at bounding box center [132, 15] width 180 height 18
click at [122, 17] on input "text" at bounding box center [136, 14] width 141 height 13
paste input "0858607310"
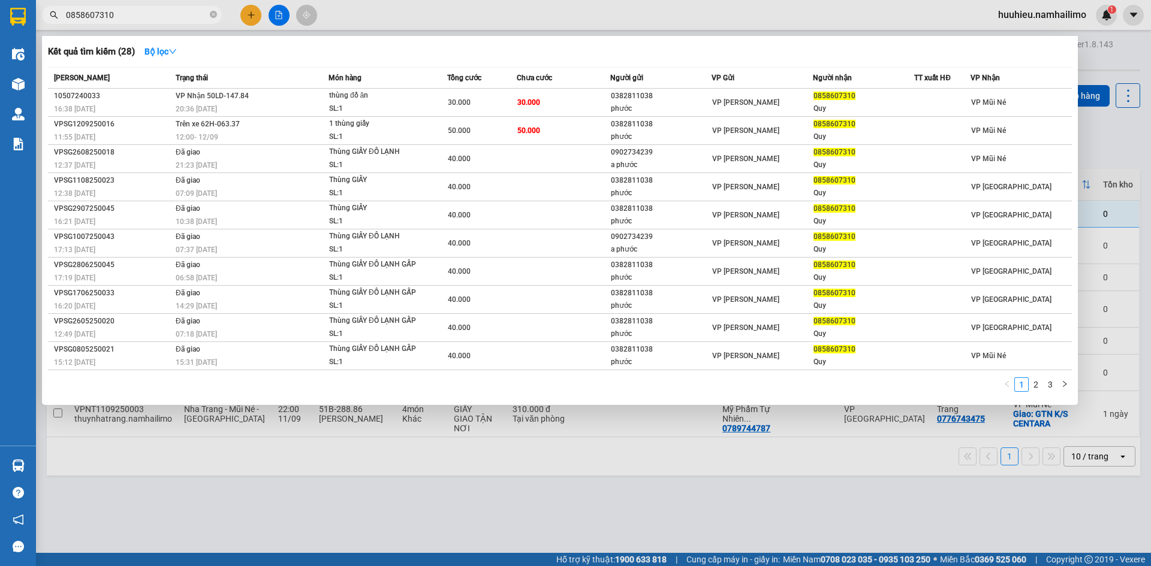
type input "0858607310"
click at [773, 499] on div at bounding box center [575, 283] width 1151 height 566
